Goal: Information Seeking & Learning: Find specific page/section

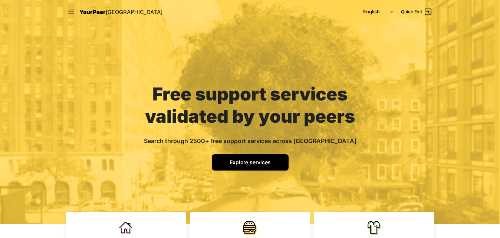
click at [258, 163] on span "Explore services" at bounding box center [250, 162] width 41 height 6
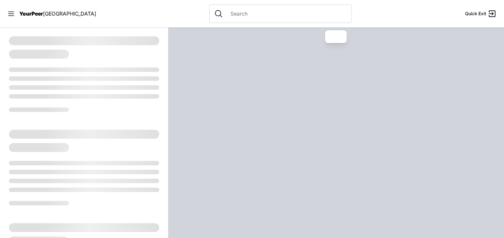
select select "recentlyUpdated"
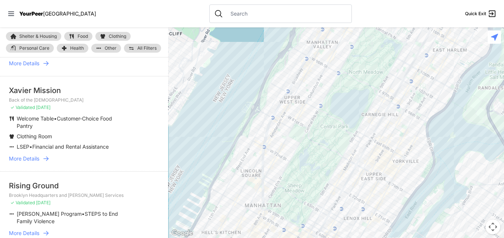
scroll to position [928, 0]
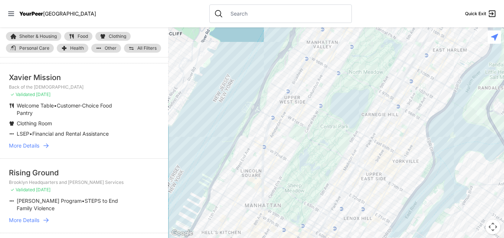
click at [112, 50] on span "Other" at bounding box center [111, 48] width 12 height 4
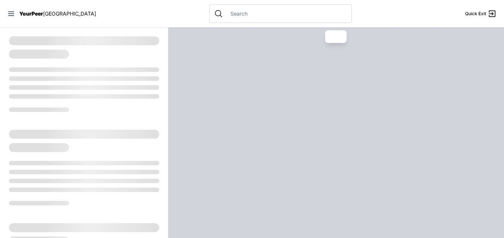
select select "recentlyUpdated"
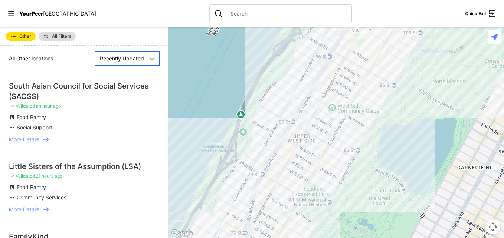
click at [125, 59] on select "Nearby Recently Updated Most Services" at bounding box center [127, 59] width 64 height 14
click at [62, 36] on span "All Filters" at bounding box center [61, 36] width 19 height 4
click at [65, 39] on div "Other All Filters All Other locations Nearby Recently Updated Most Services Sou…" at bounding box center [84, 132] width 168 height 211
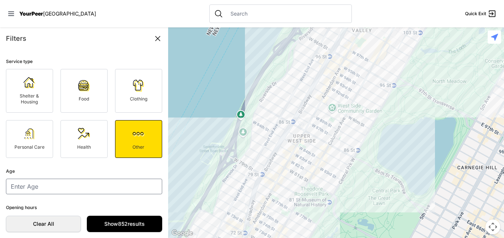
click at [28, 96] on span "Shelter & Housing" at bounding box center [29, 99] width 19 height 12
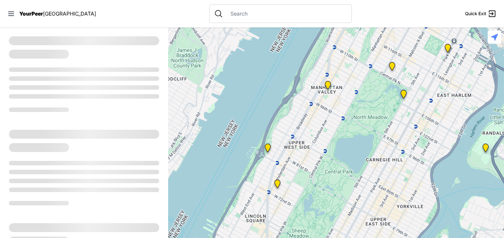
select select "recentlyUpdated"
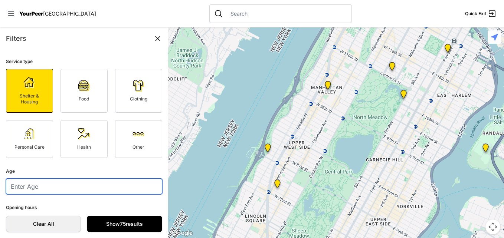
click at [57, 184] on input "number" at bounding box center [84, 187] width 156 height 16
type input "17"
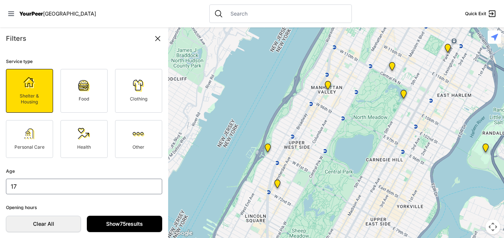
click at [127, 225] on link "Show 75 results" at bounding box center [124, 224] width 75 height 16
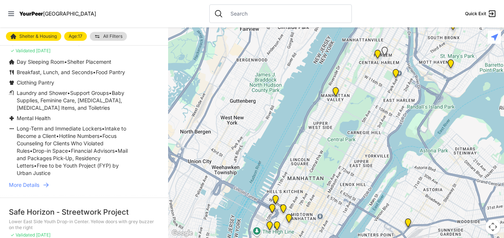
scroll to position [779, 0]
click at [30, 188] on span "More Details" at bounding box center [24, 184] width 30 height 7
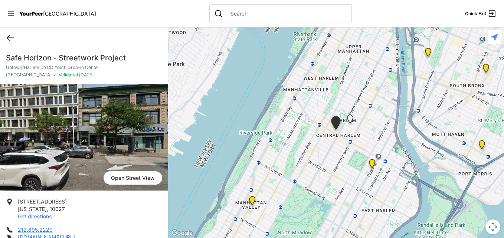
click at [13, 36] on icon at bounding box center [10, 37] width 9 height 9
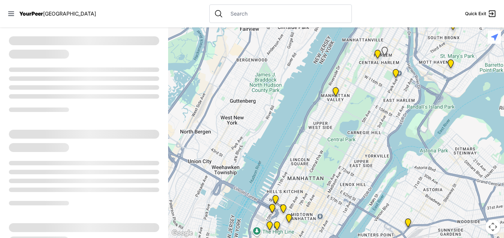
click at [114, 212] on div at bounding box center [84, 168] width 168 height 94
